Goal: Contribute content: Add original content to the website for others to see

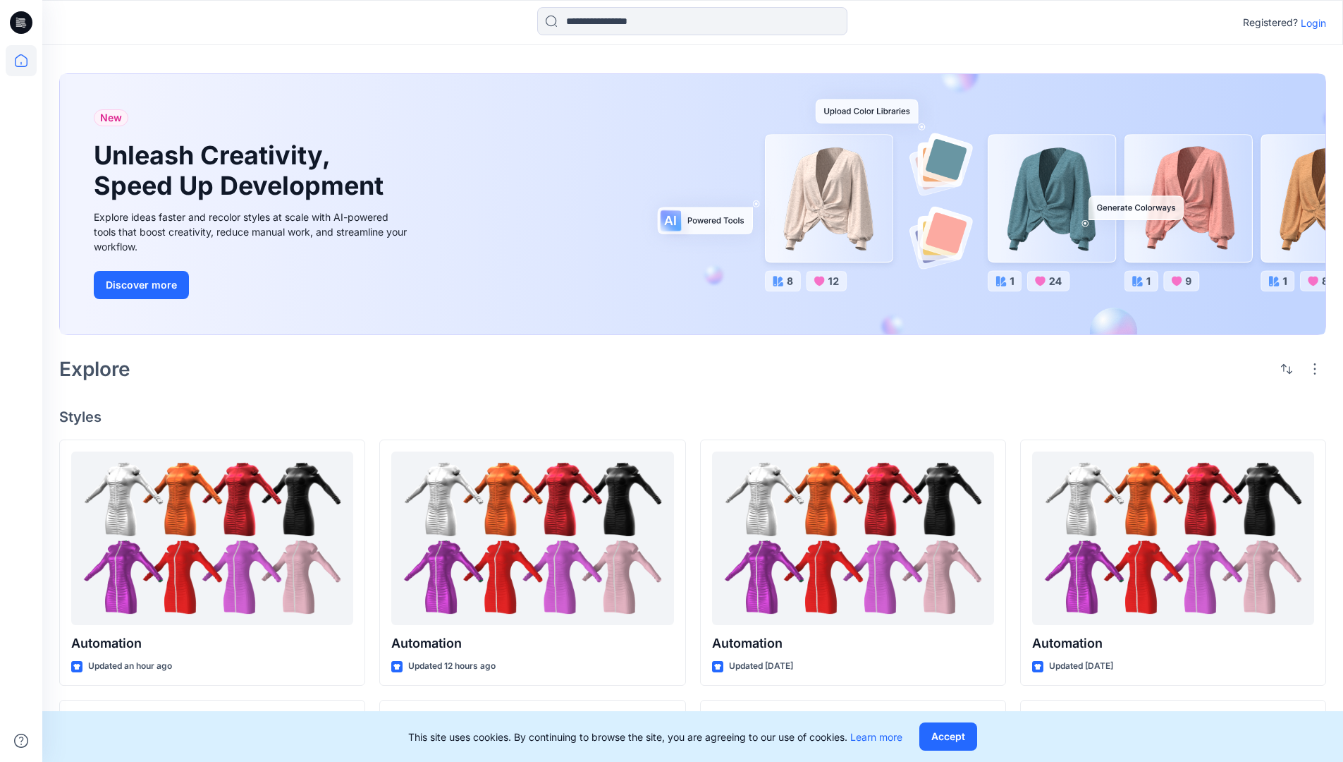
click at [1310, 23] on p "Login" at bounding box center [1313, 23] width 25 height 15
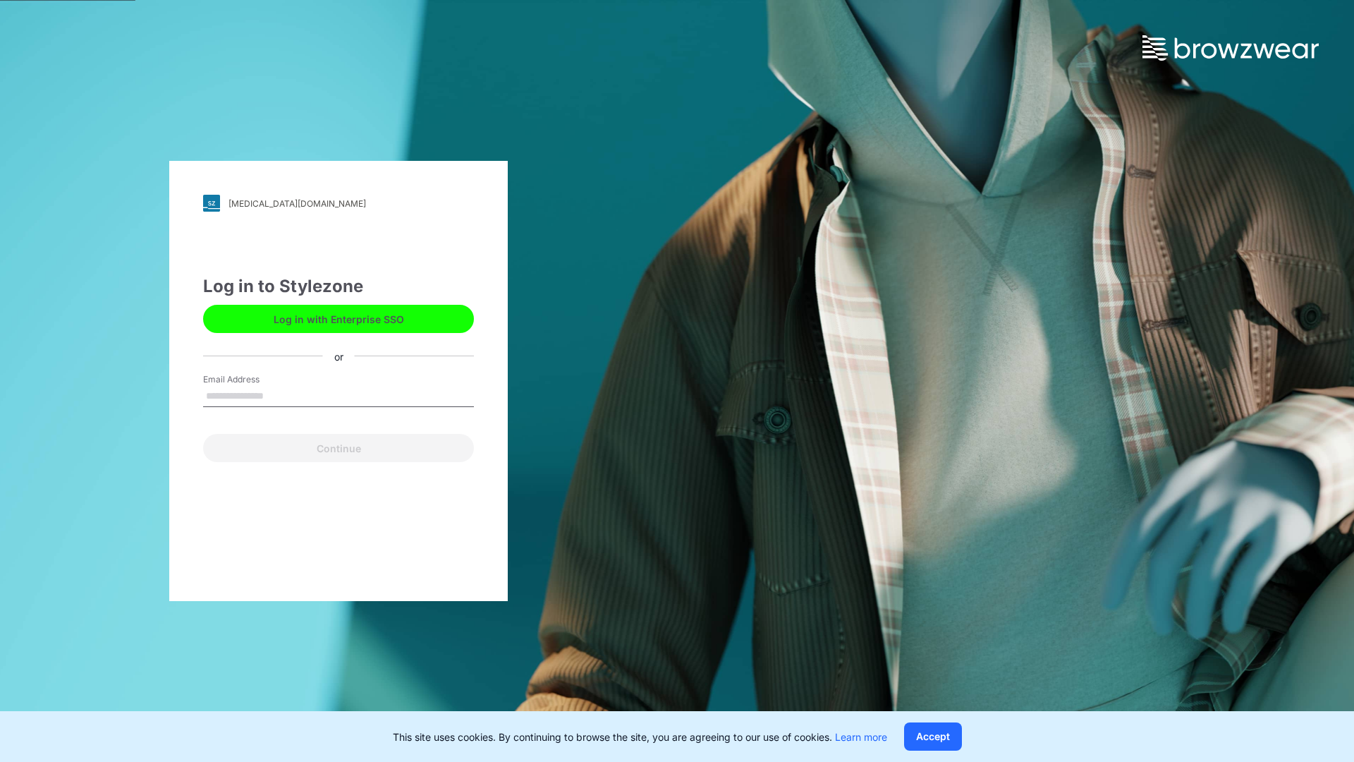
click at [279, 395] on input "Email Address" at bounding box center [338, 396] width 271 height 21
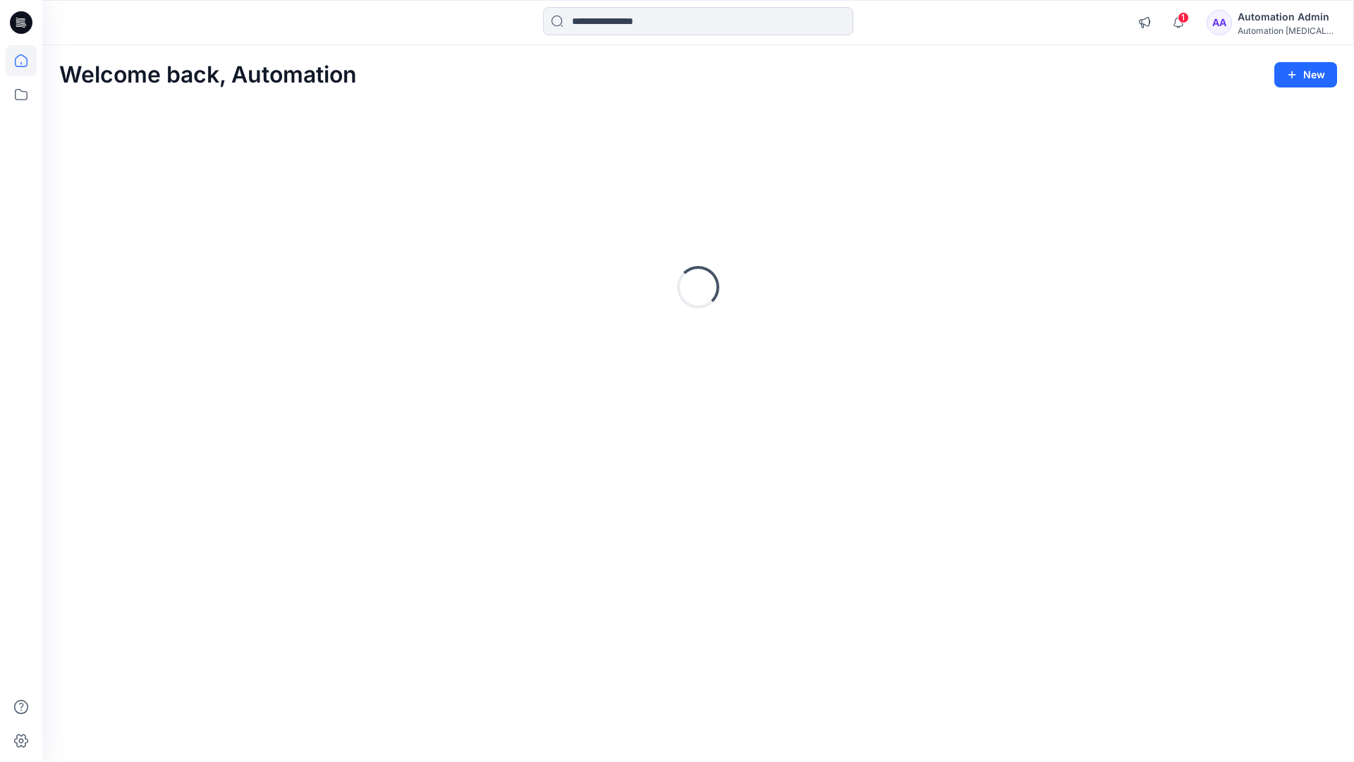
click at [27, 61] on icon at bounding box center [21, 60] width 13 height 13
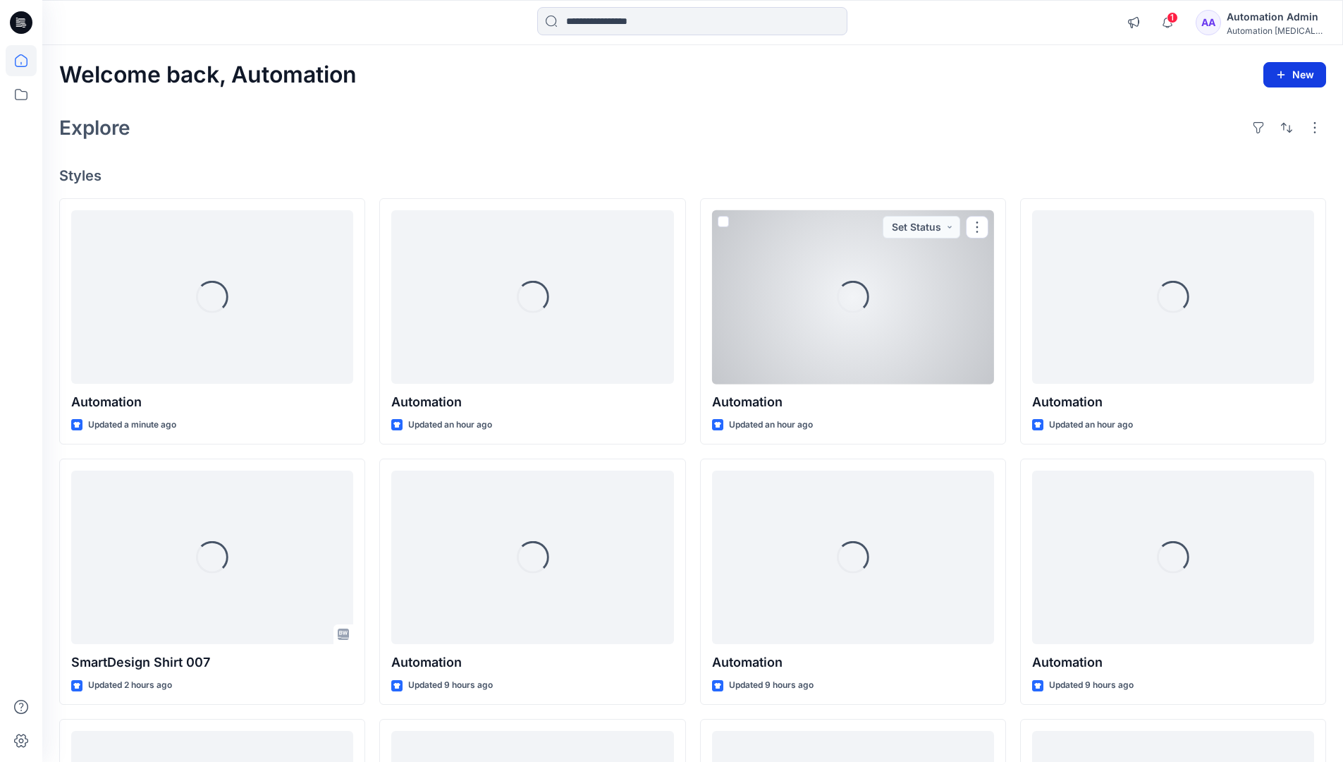
click at [1283, 67] on button "New" at bounding box center [1295, 74] width 63 height 25
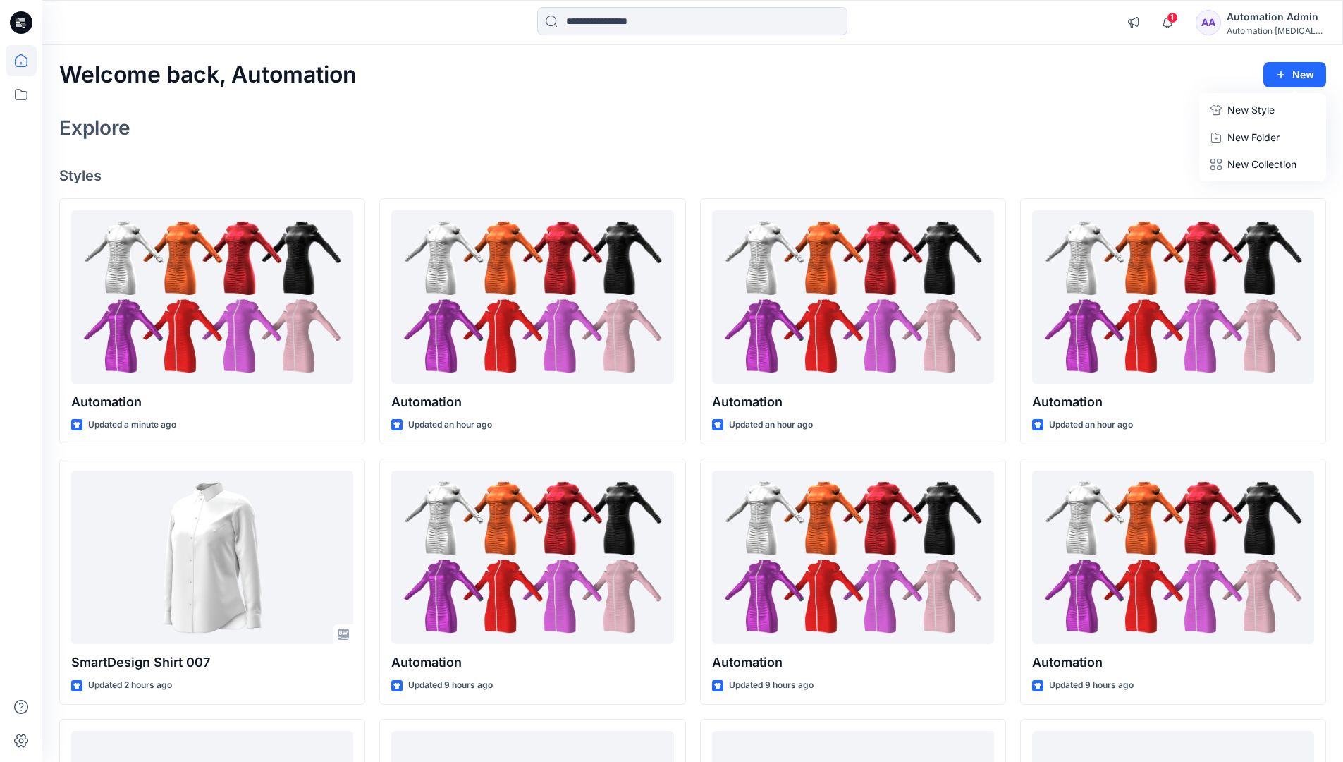
click at [1250, 109] on p "New Style" at bounding box center [1251, 110] width 47 height 17
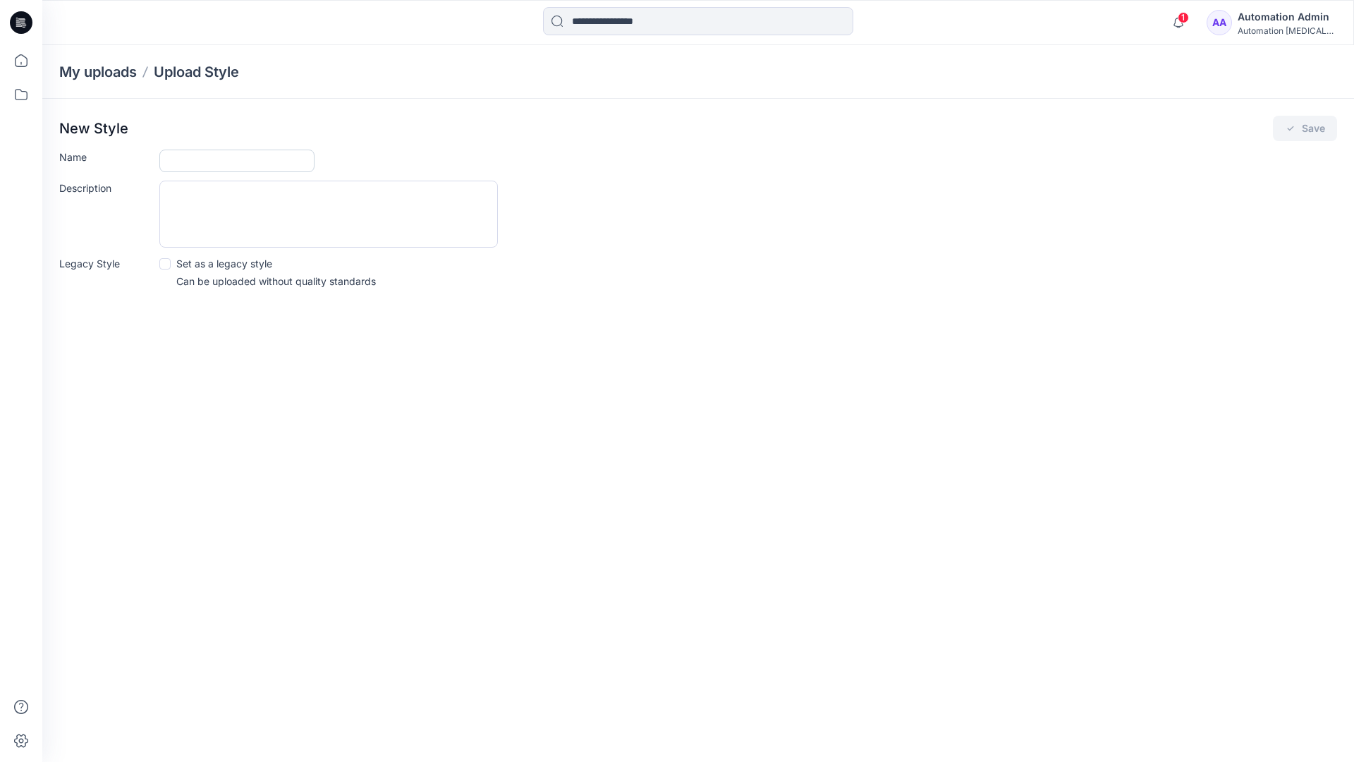
click at [171, 163] on input "Name" at bounding box center [236, 161] width 155 height 23
type input "**********"
click at [1316, 133] on button "Save" at bounding box center [1305, 128] width 64 height 25
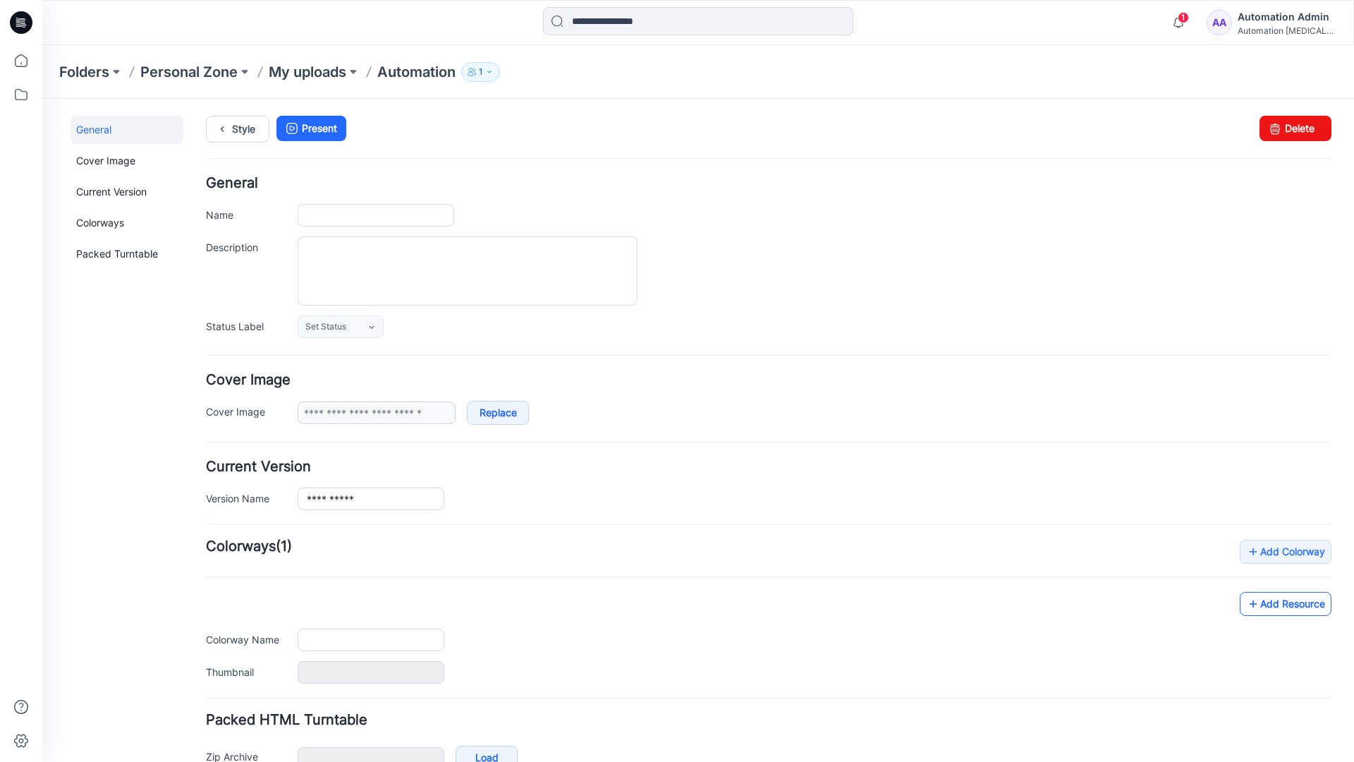
click at [1297, 607] on link "Add Resource" at bounding box center [1286, 604] width 92 height 24
type input "**********"
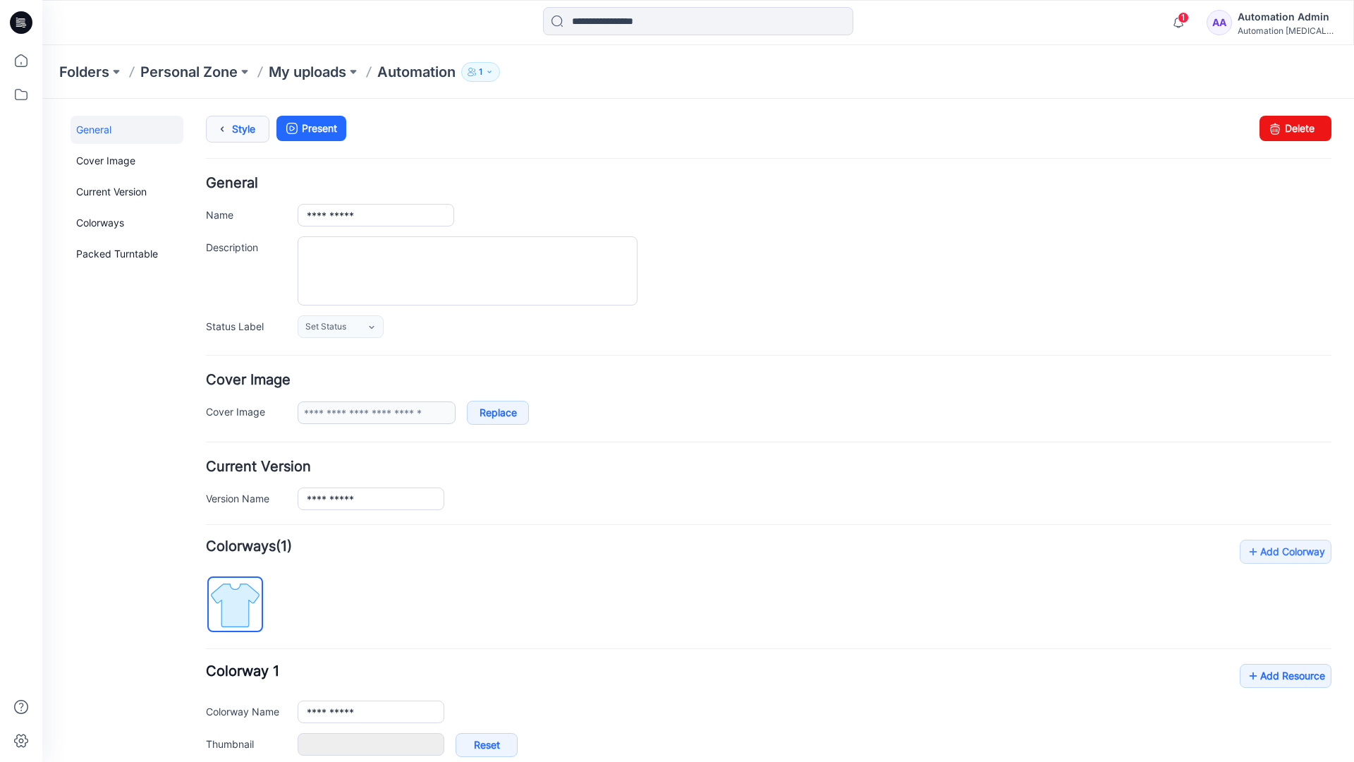
click at [239, 127] on link "Style" at bounding box center [237, 129] width 63 height 27
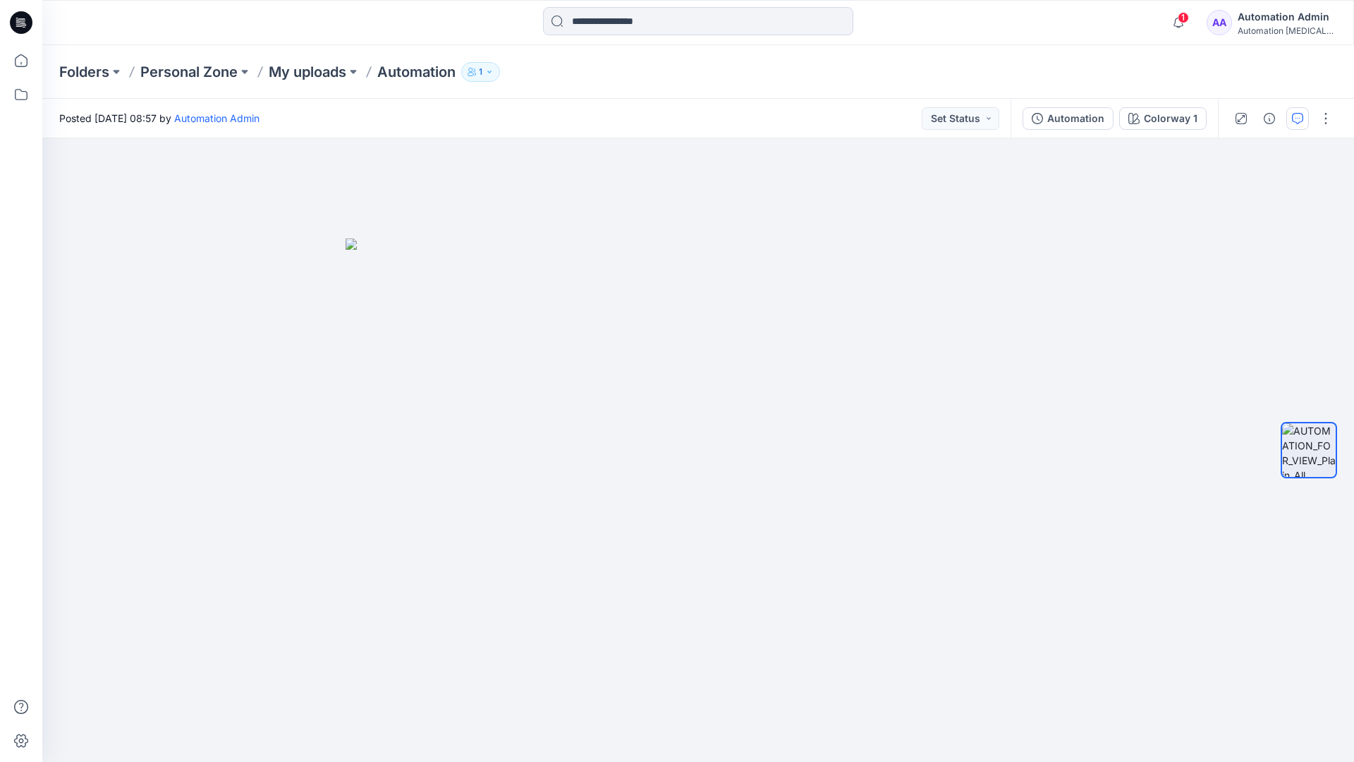
click at [1292, 125] on button "button" at bounding box center [1297, 118] width 23 height 23
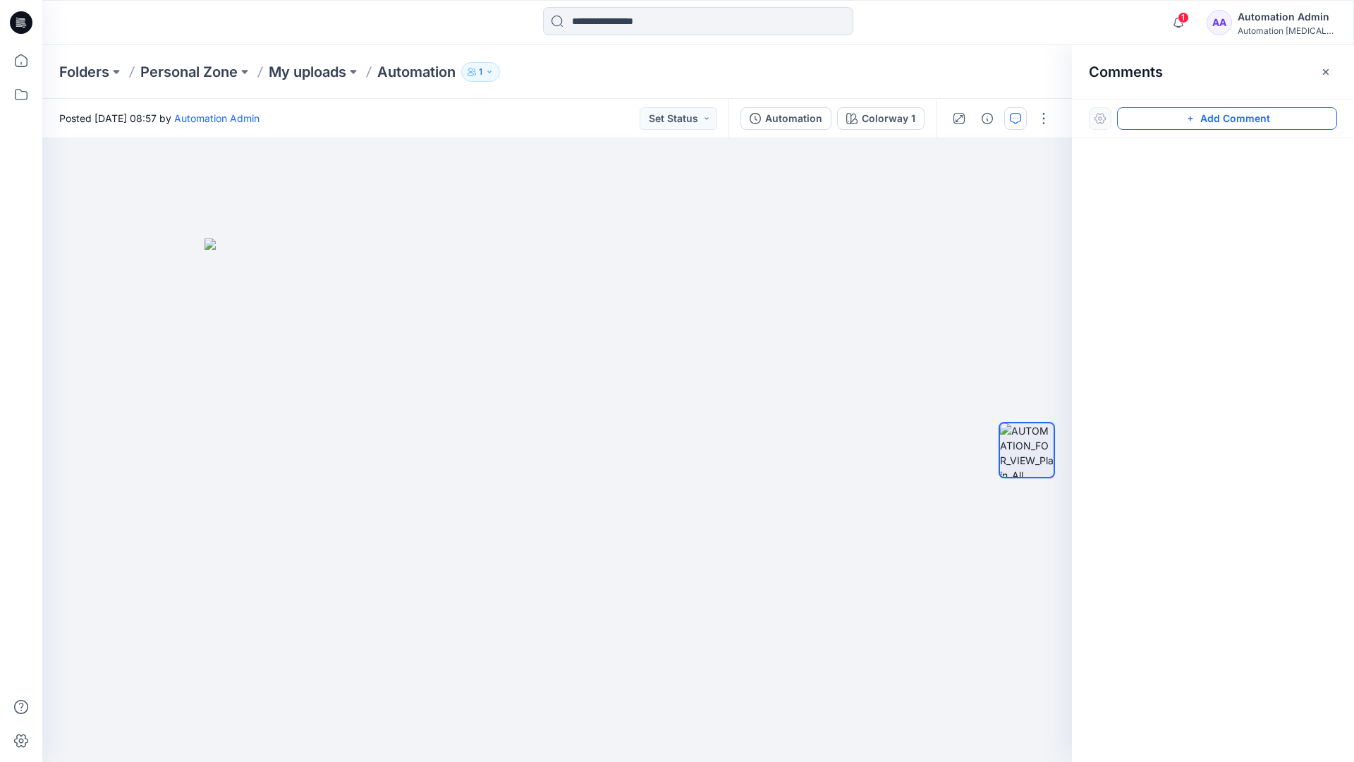
click at [1293, 123] on button "Add Comment" at bounding box center [1227, 118] width 220 height 23
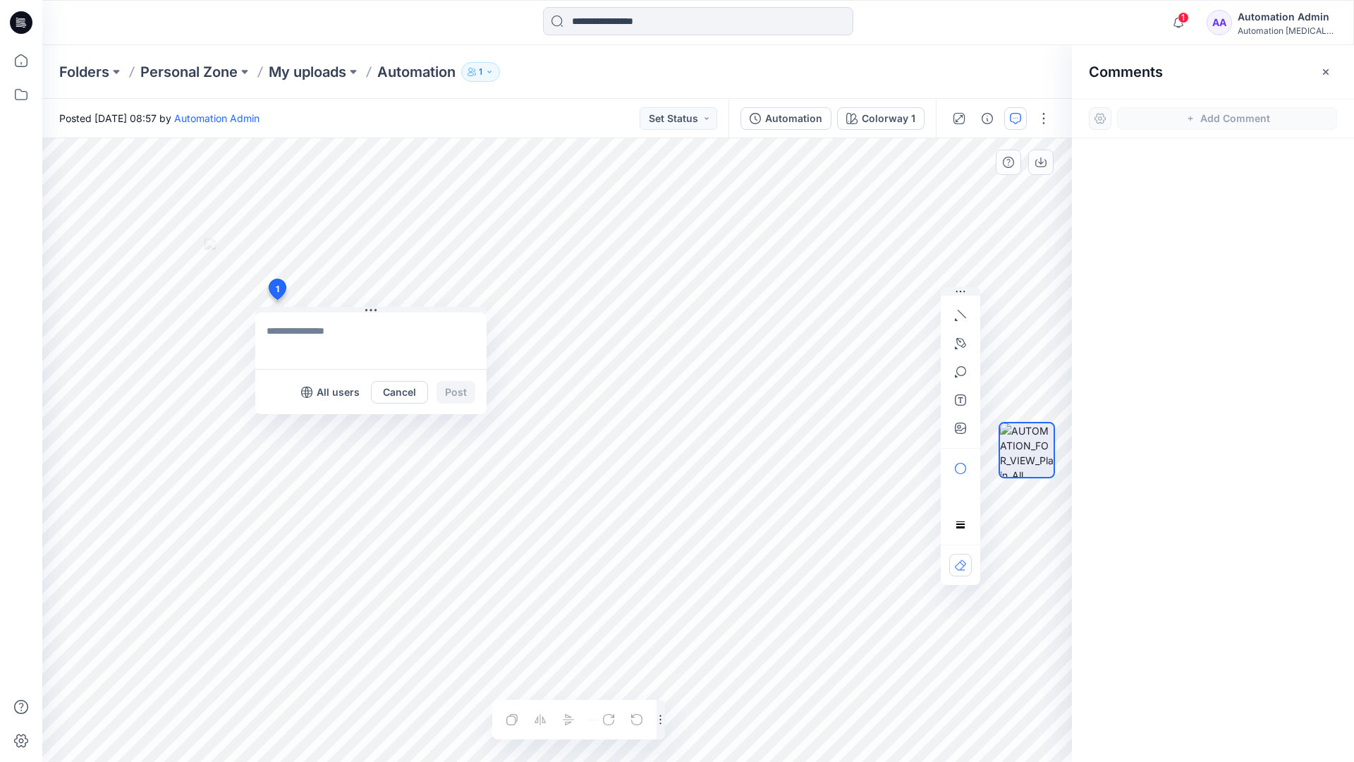
click at [276, 300] on div "1 All users Cancel Post Layer 1" at bounding box center [557, 449] width 1030 height 623
type textarea "**********"
click at [325, 398] on p "All users" at bounding box center [338, 392] width 43 height 17
click at [298, 397] on p "Members only" at bounding box center [325, 392] width 70 height 17
click at [456, 392] on button "Post" at bounding box center [456, 392] width 39 height 23
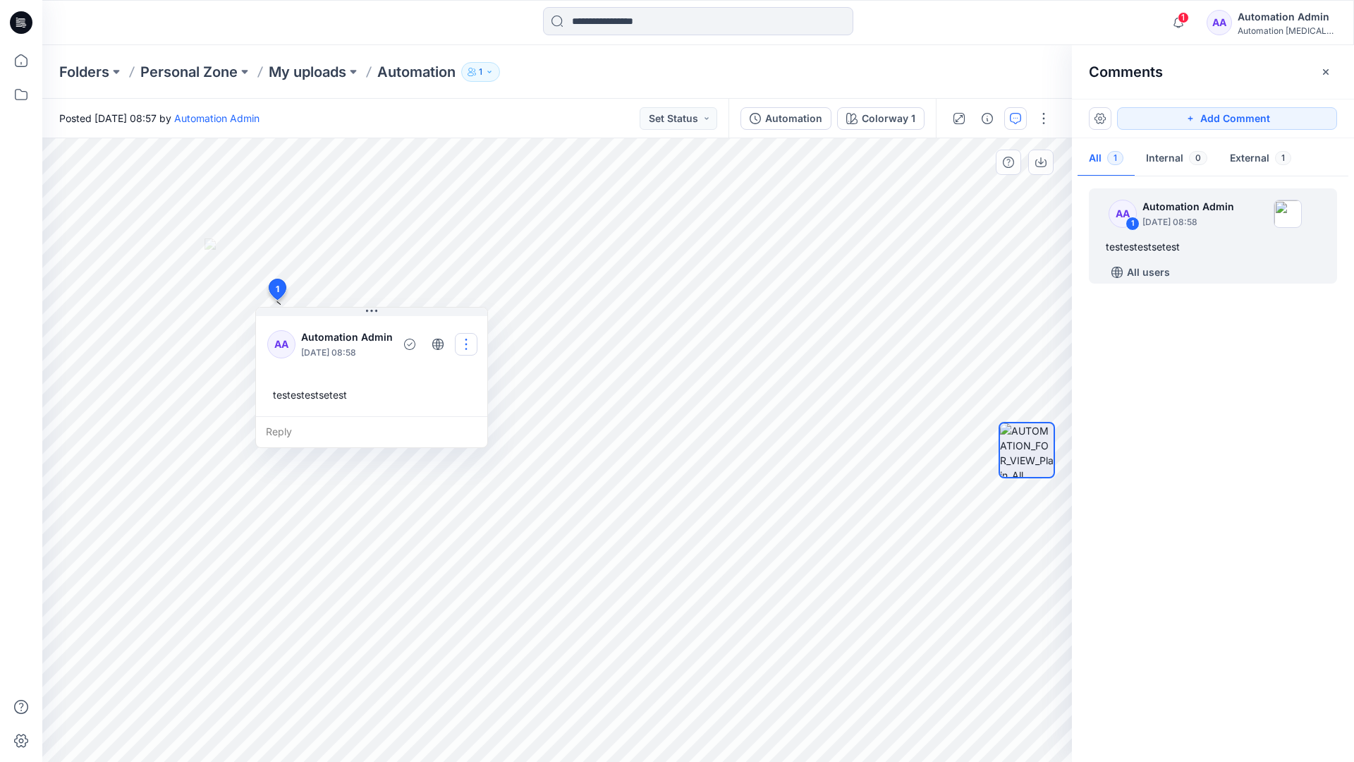
click at [466, 344] on button "button" at bounding box center [466, 344] width 23 height 23
click at [465, 371] on p "Edit comment" at bounding box center [470, 377] width 63 height 15
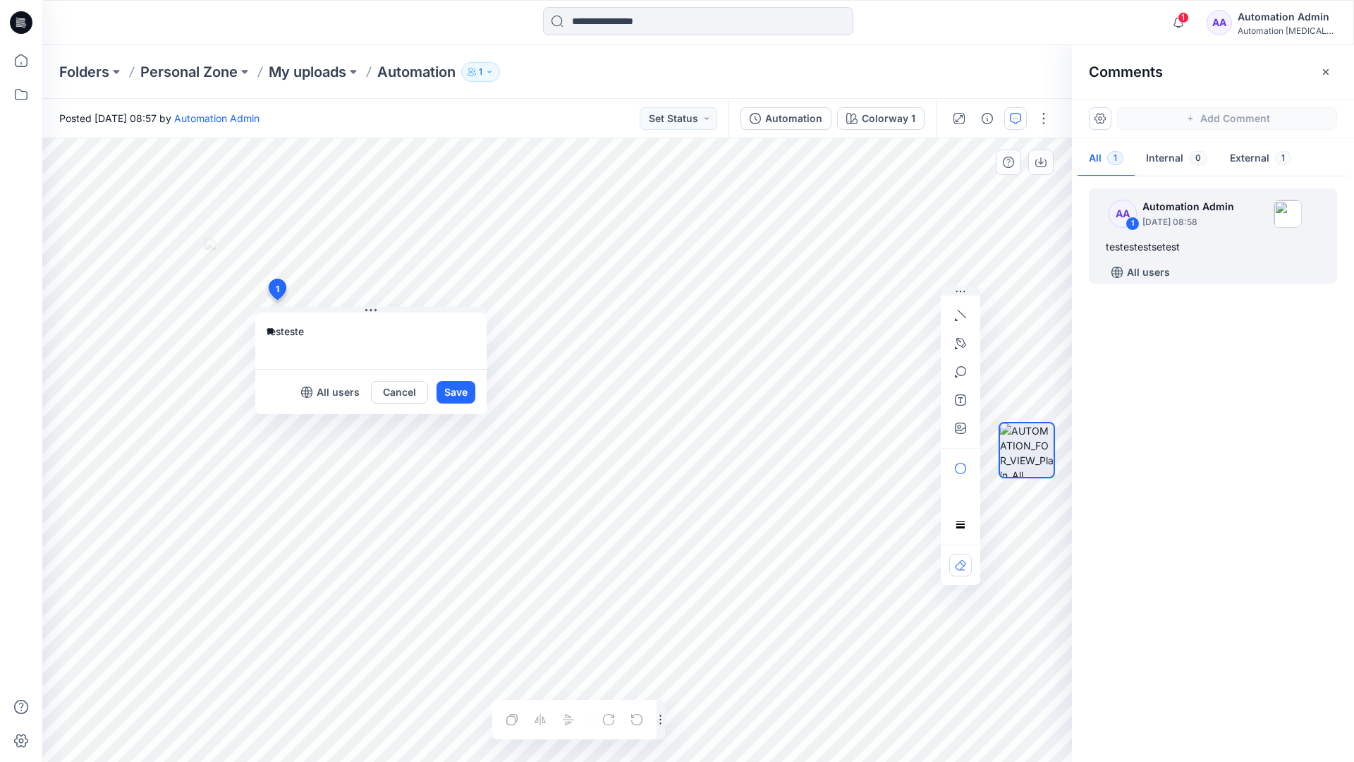
type textarea "*"
type textarea "**********"
click at [451, 399] on button "Save" at bounding box center [456, 392] width 39 height 23
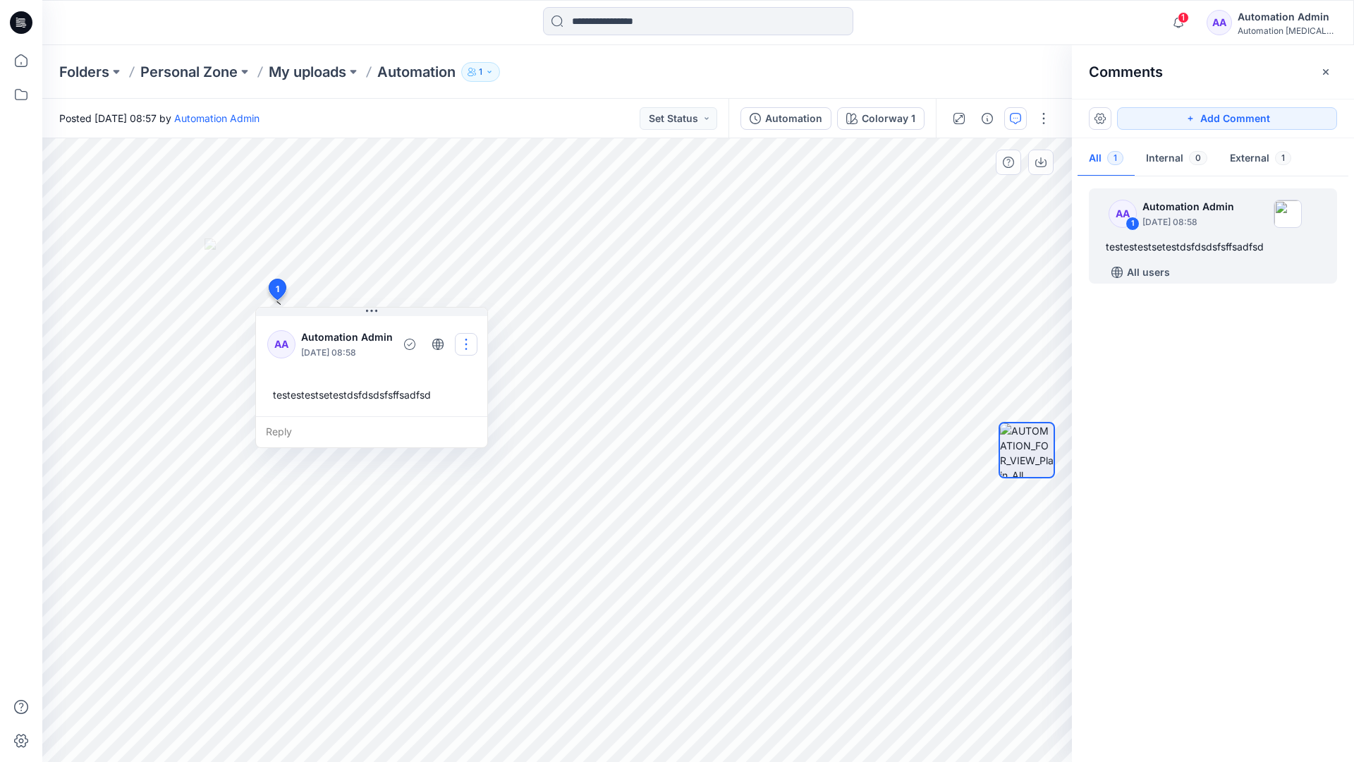
click at [468, 339] on button "button" at bounding box center [466, 344] width 23 height 23
click at [446, 410] on p "Delete thread" at bounding box center [470, 415] width 63 height 15
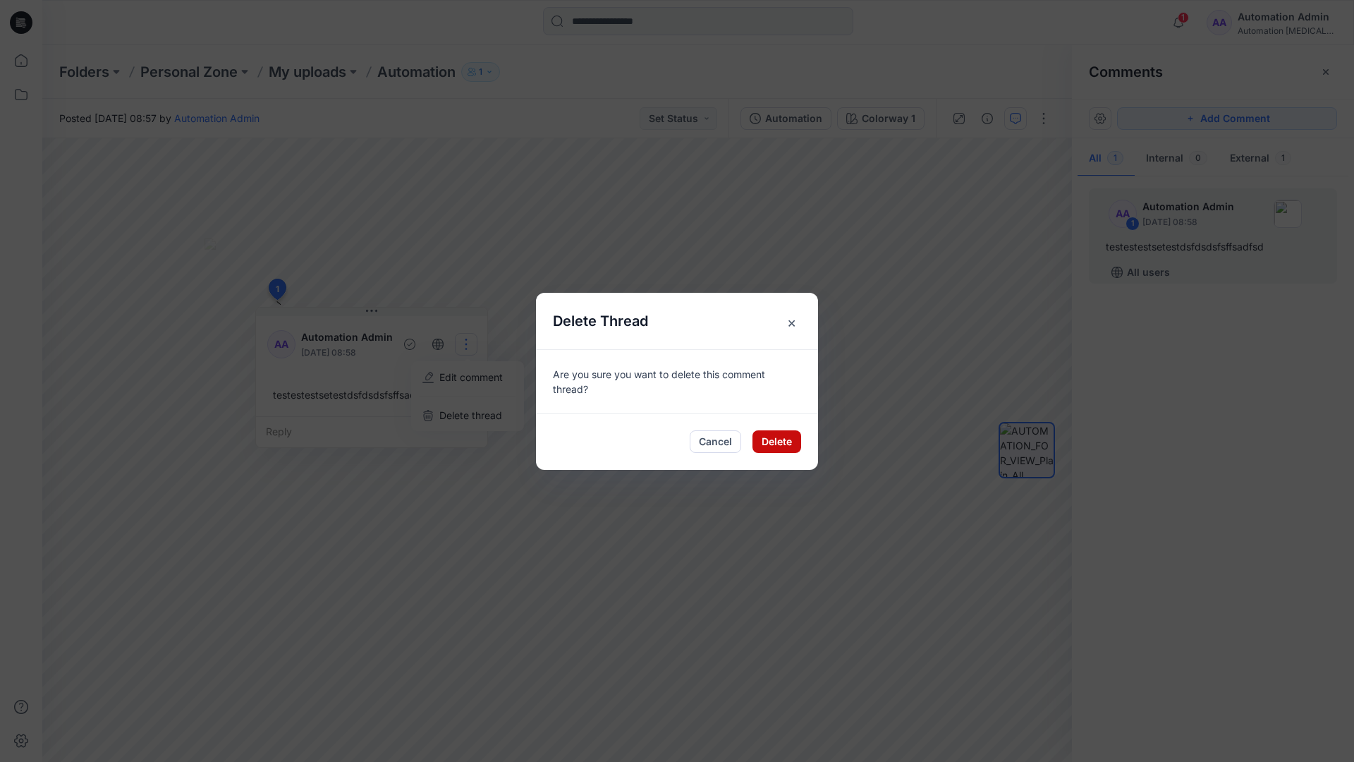
click at [767, 444] on button "Delete" at bounding box center [776, 441] width 49 height 23
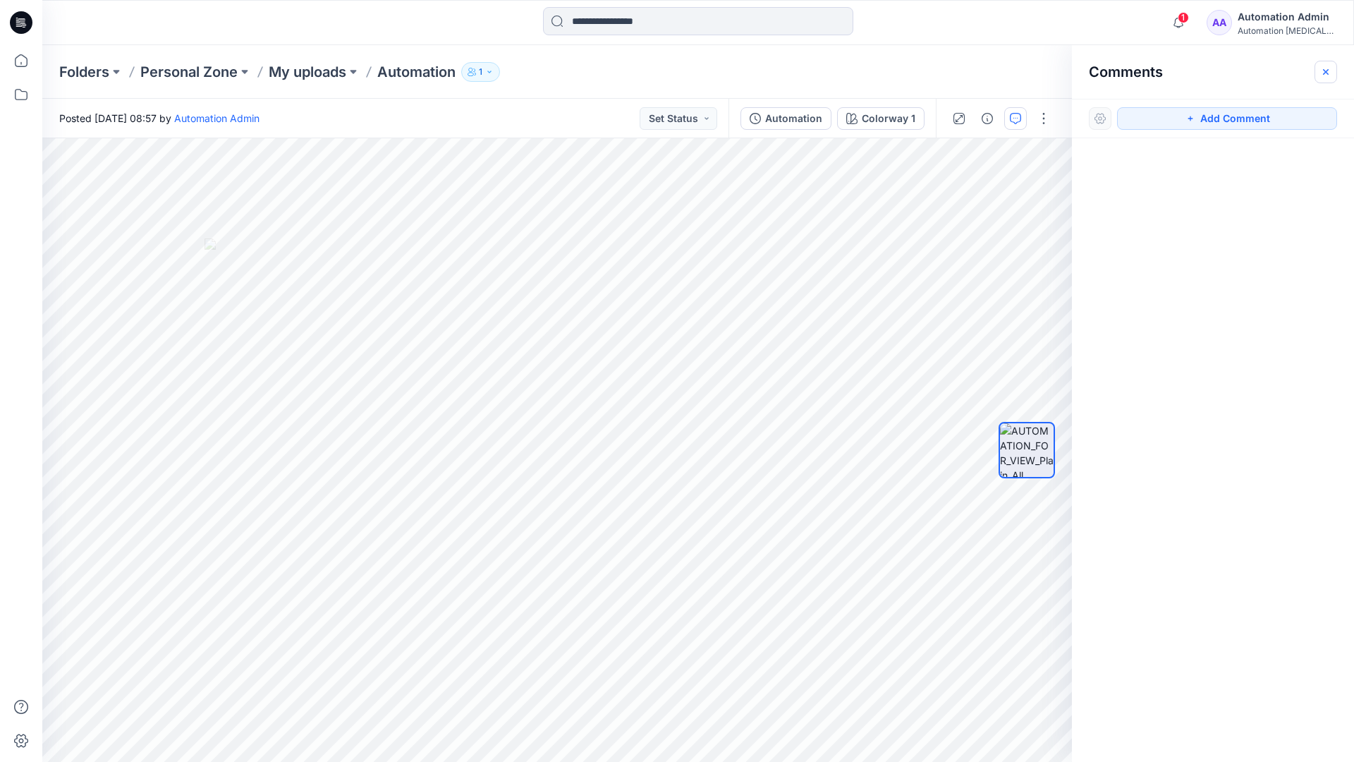
click at [1322, 78] on button "button" at bounding box center [1326, 72] width 23 height 23
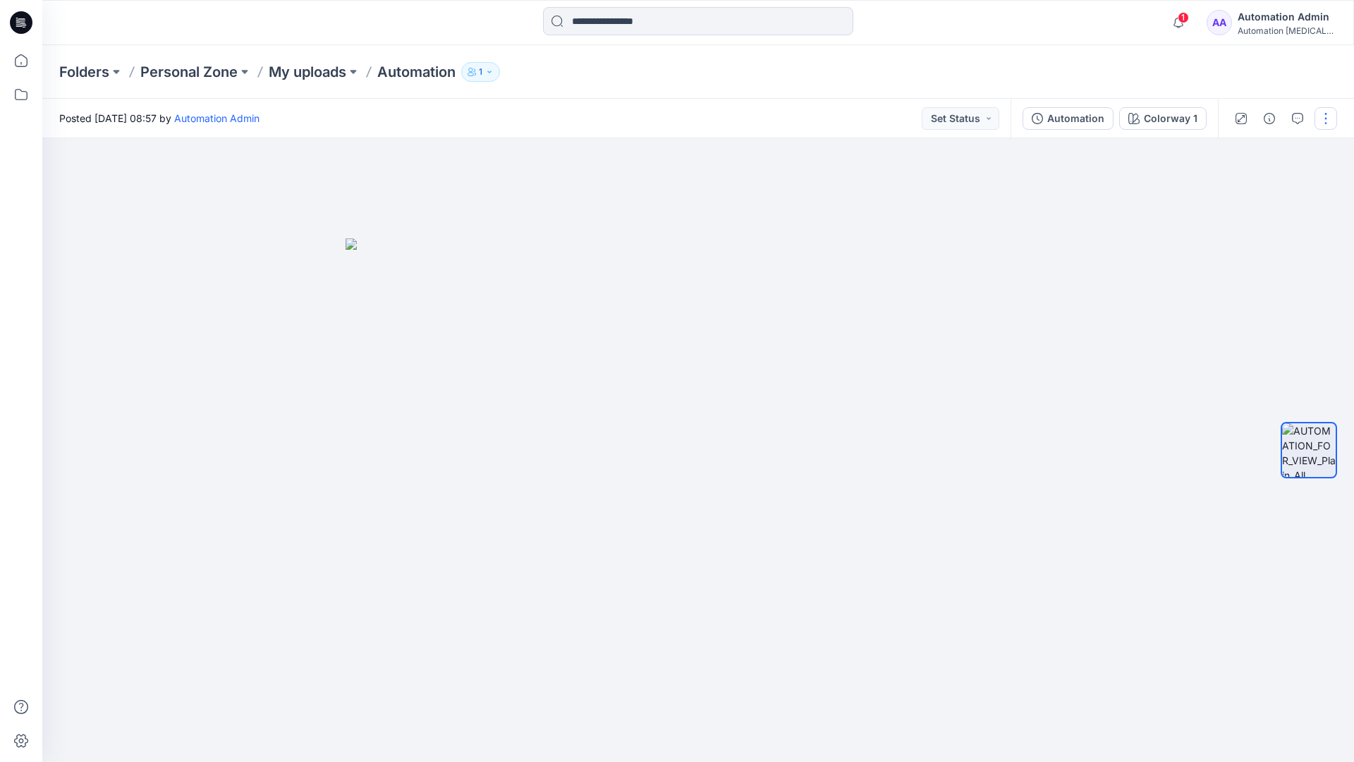
click at [1325, 121] on button "button" at bounding box center [1326, 118] width 23 height 23
click at [1276, 193] on button "Edit" at bounding box center [1267, 191] width 130 height 26
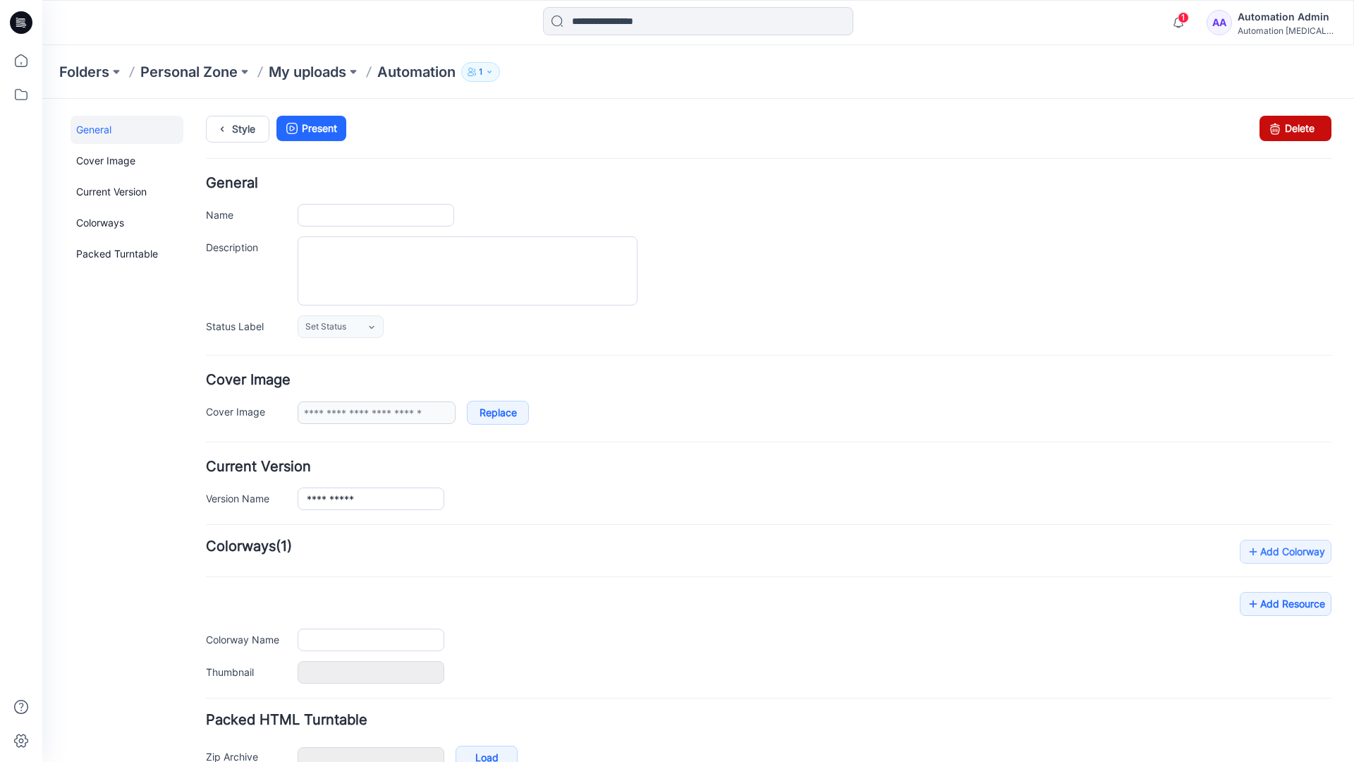
click at [1265, 135] on icon at bounding box center [1275, 128] width 20 height 25
click at [1132, 356] on form "**********" at bounding box center [769, 496] width 1126 height 640
type input "**********"
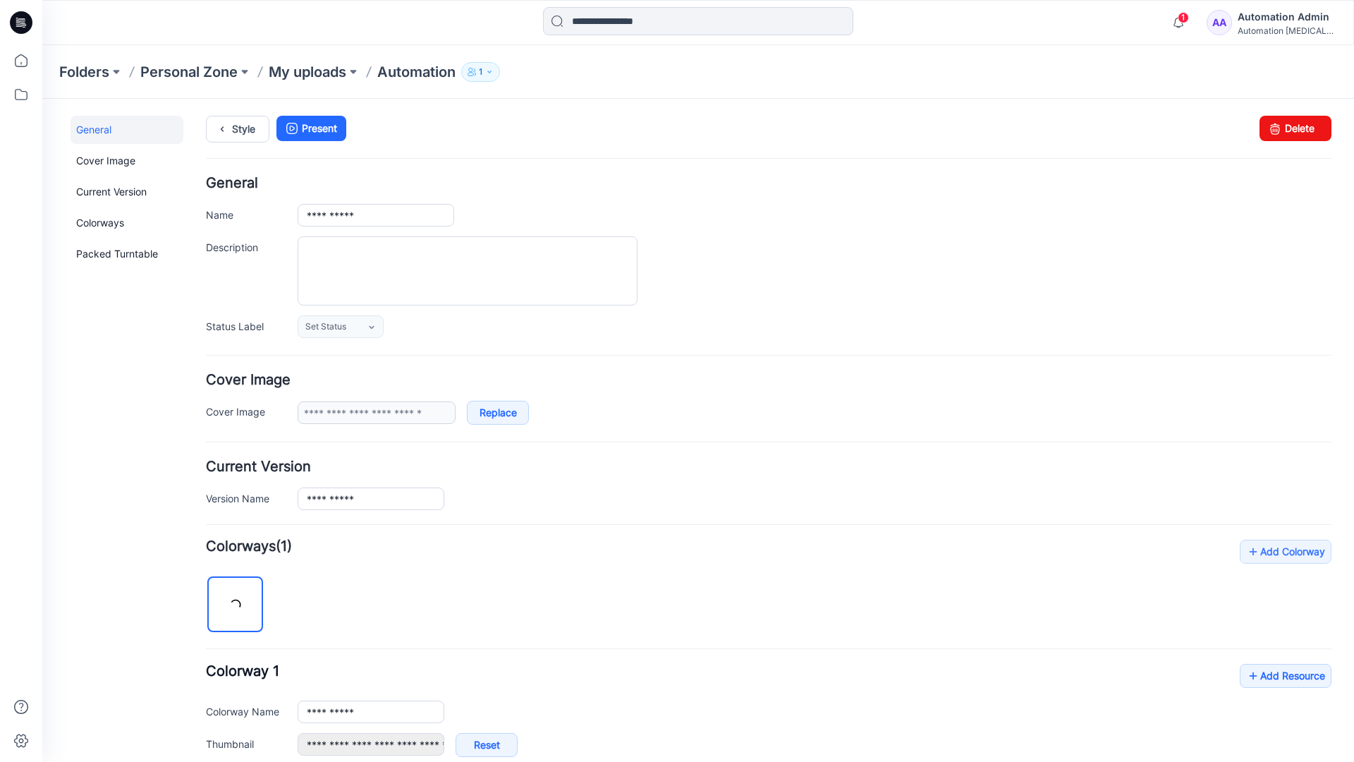
click at [1281, 16] on div "Automation Admin" at bounding box center [1287, 16] width 99 height 17
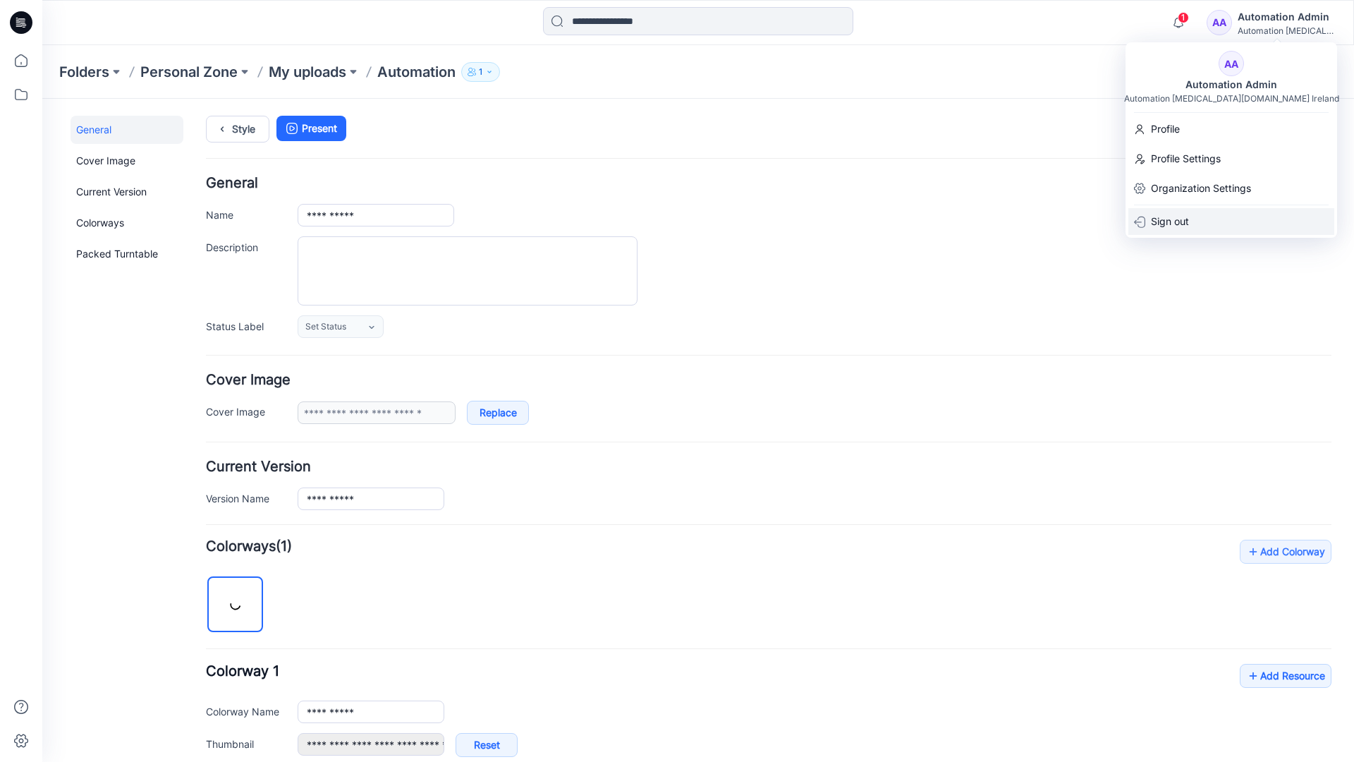
click at [1181, 214] on p "Sign out" at bounding box center [1170, 221] width 38 height 27
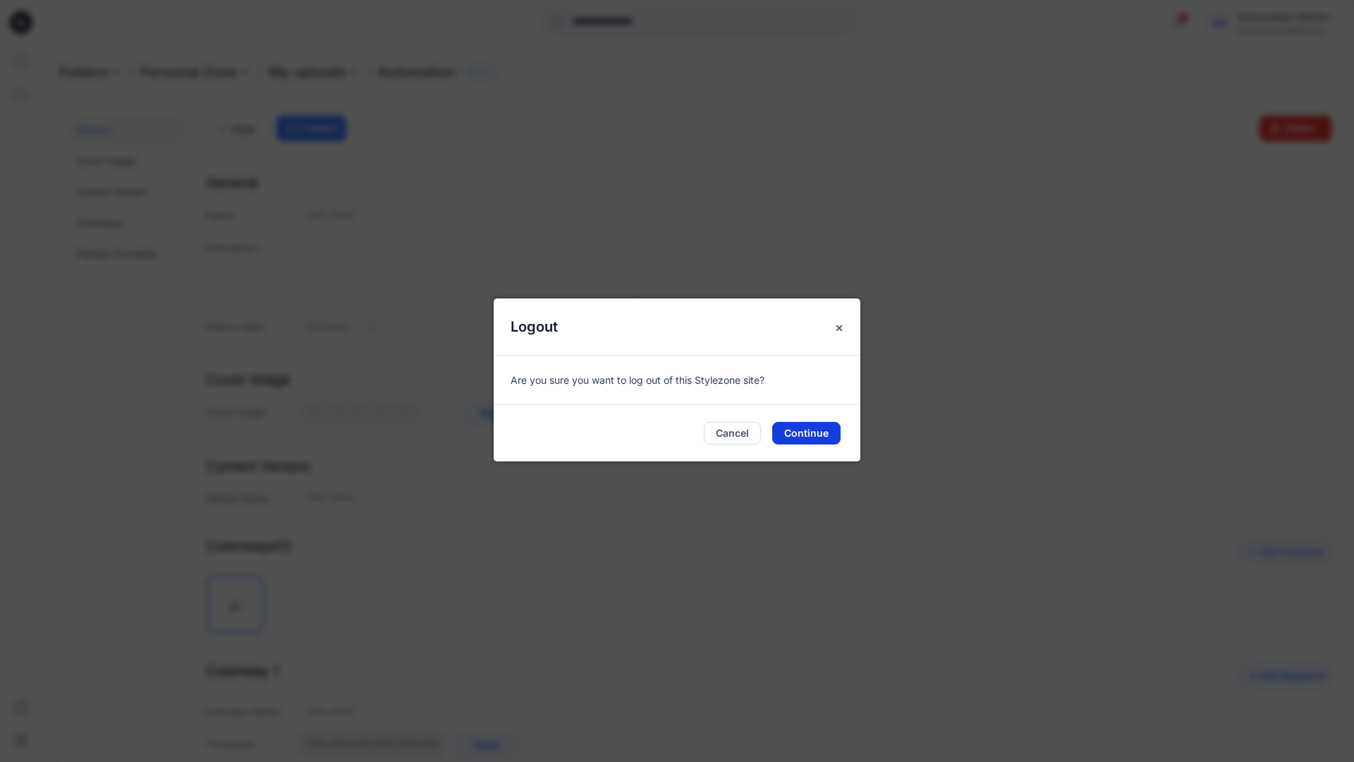
click at [817, 429] on button "Continue" at bounding box center [806, 433] width 68 height 23
